Goal: Task Accomplishment & Management: Manage account settings

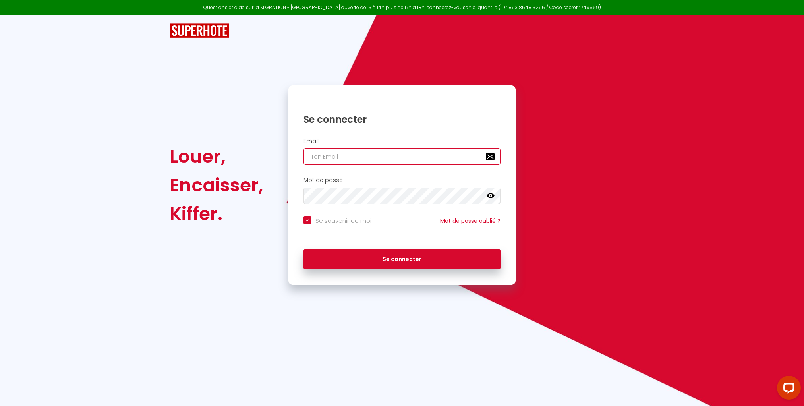
type input "[EMAIL_ADDRESS][DOMAIN_NAME]"
checkbox input "true"
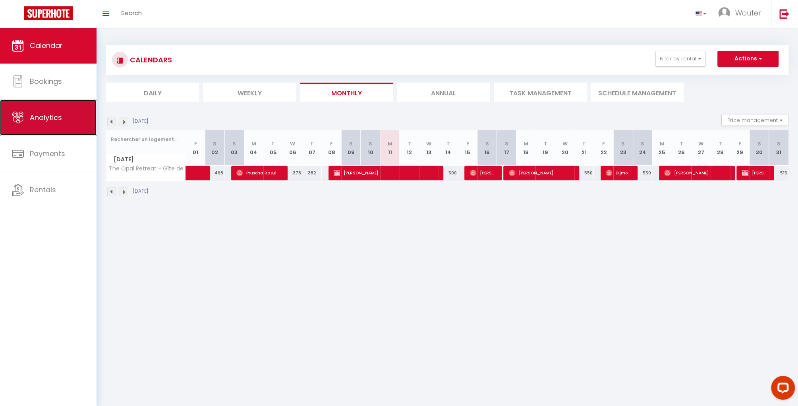
click at [42, 116] on span "Analytics" at bounding box center [46, 117] width 32 height 10
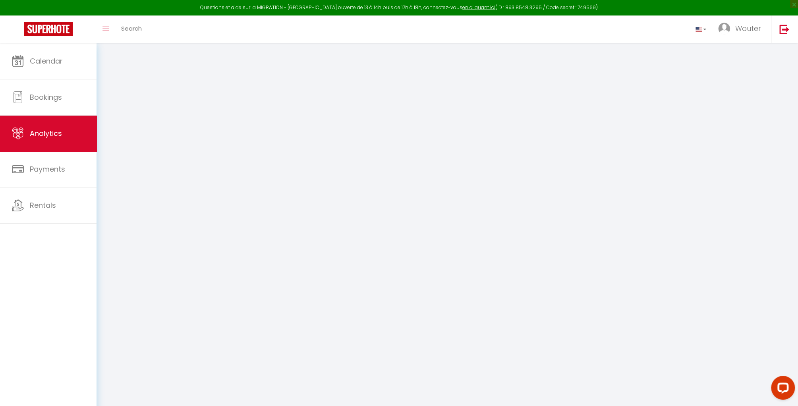
select select "2025"
select select "8"
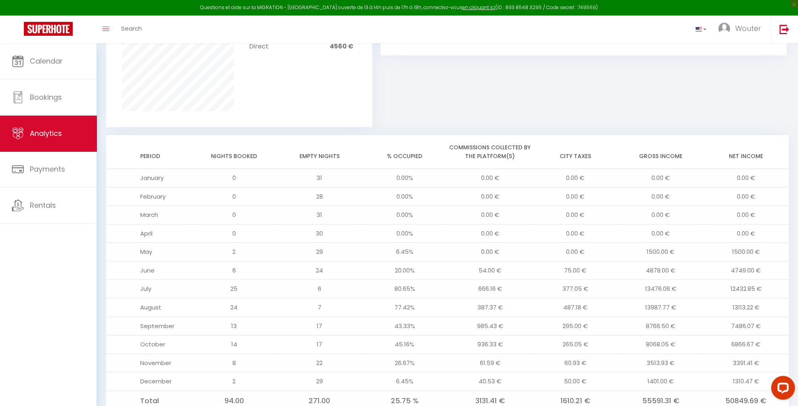
scroll to position [585, 0]
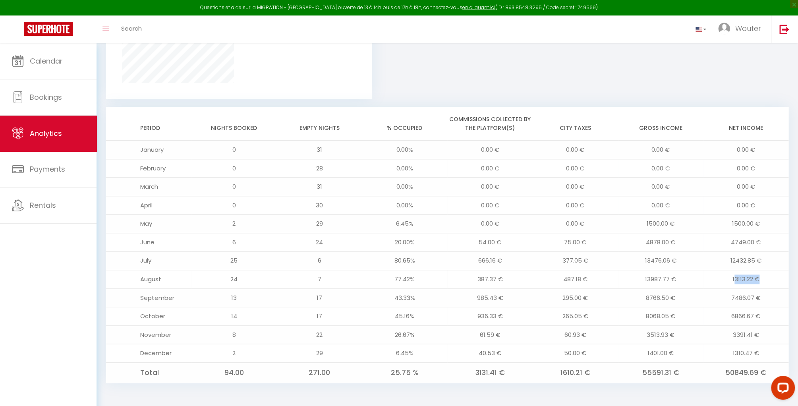
drag, startPoint x: 740, startPoint y: 277, endPoint x: 766, endPoint y: 277, distance: 25.8
click at [766, 277] on td "13113.22 €" at bounding box center [745, 279] width 85 height 19
click at [729, 277] on td "13113.22 €" at bounding box center [745, 279] width 85 height 19
drag, startPoint x: 730, startPoint y: 277, endPoint x: 765, endPoint y: 277, distance: 35.0
click at [765, 277] on td "13113.22 €" at bounding box center [745, 279] width 85 height 19
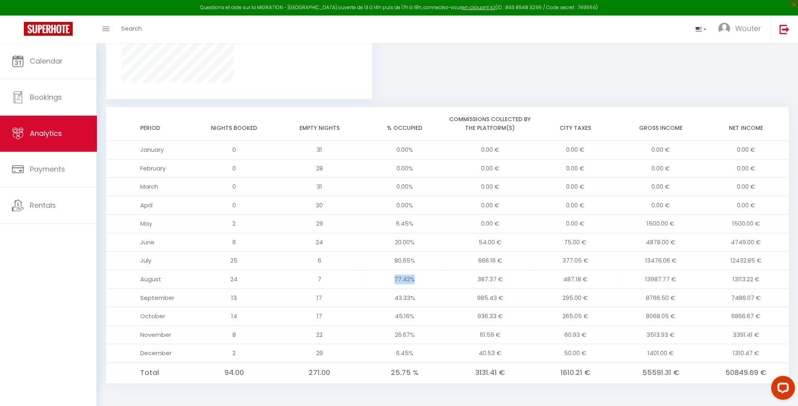
drag, startPoint x: 396, startPoint y: 277, endPoint x: 427, endPoint y: 278, distance: 31.0
click at [427, 278] on td "77.42%" at bounding box center [404, 279] width 85 height 19
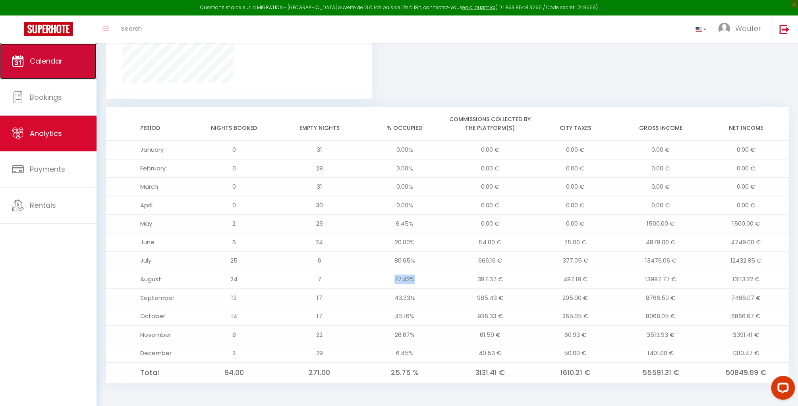
click at [76, 61] on link "Calendar" at bounding box center [48, 61] width 97 height 36
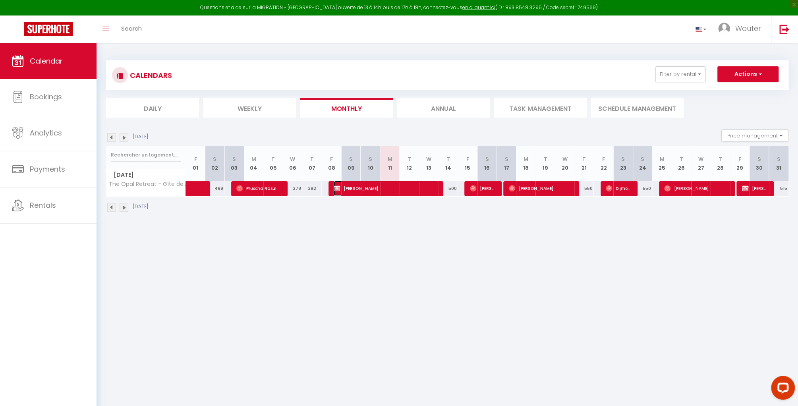
click at [372, 190] on span "[PERSON_NAME]" at bounding box center [386, 188] width 104 height 15
select select "OK"
select select "KO"
select select "0"
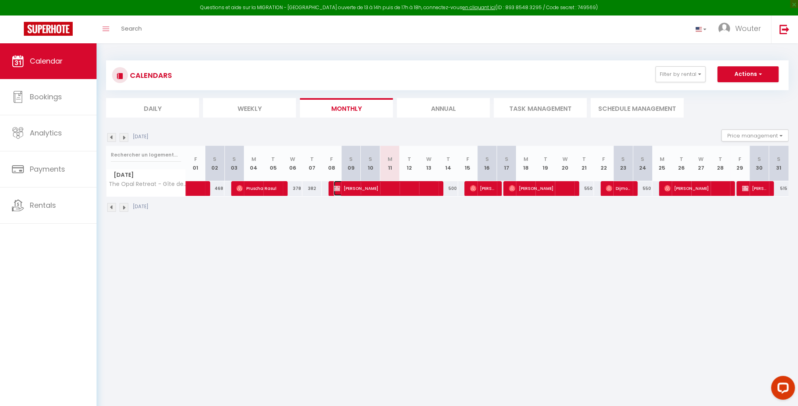
select select "1"
select select
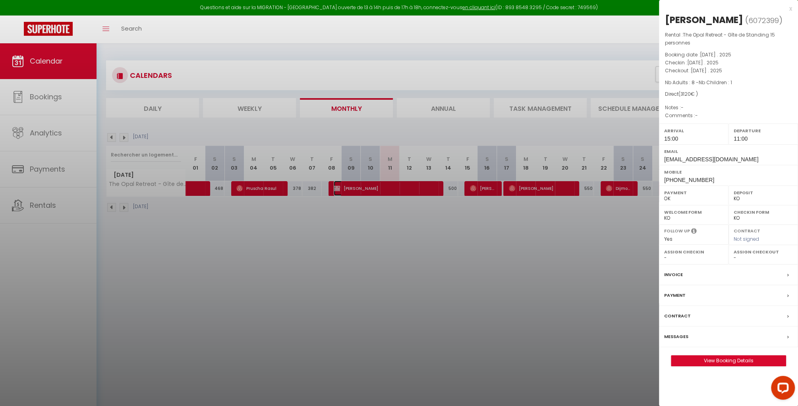
select select "30926"
select select "41812"
click at [488, 190] on div at bounding box center [399, 203] width 798 height 406
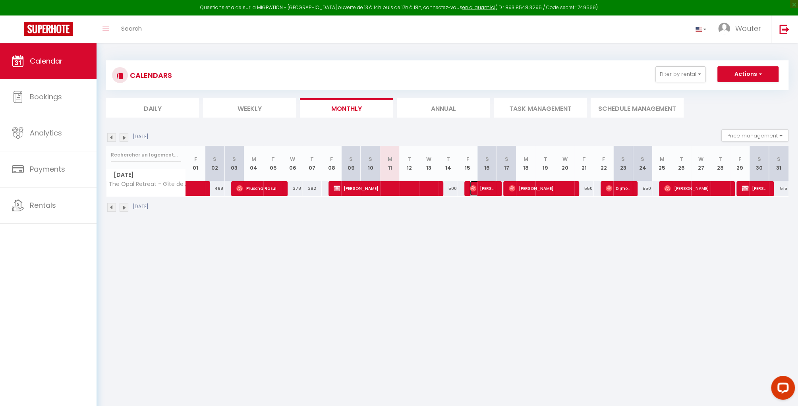
click at [482, 189] on span "[PERSON_NAME]" at bounding box center [483, 188] width 26 height 15
select select "OK"
select select
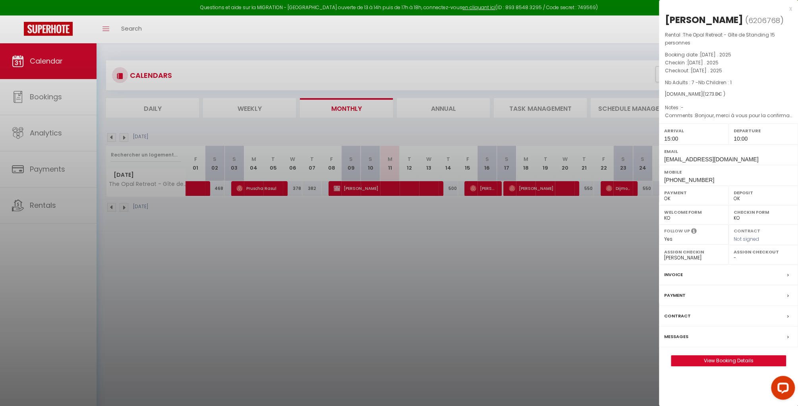
click at [501, 229] on div at bounding box center [399, 203] width 798 height 406
